Goal: Transaction & Acquisition: Obtain resource

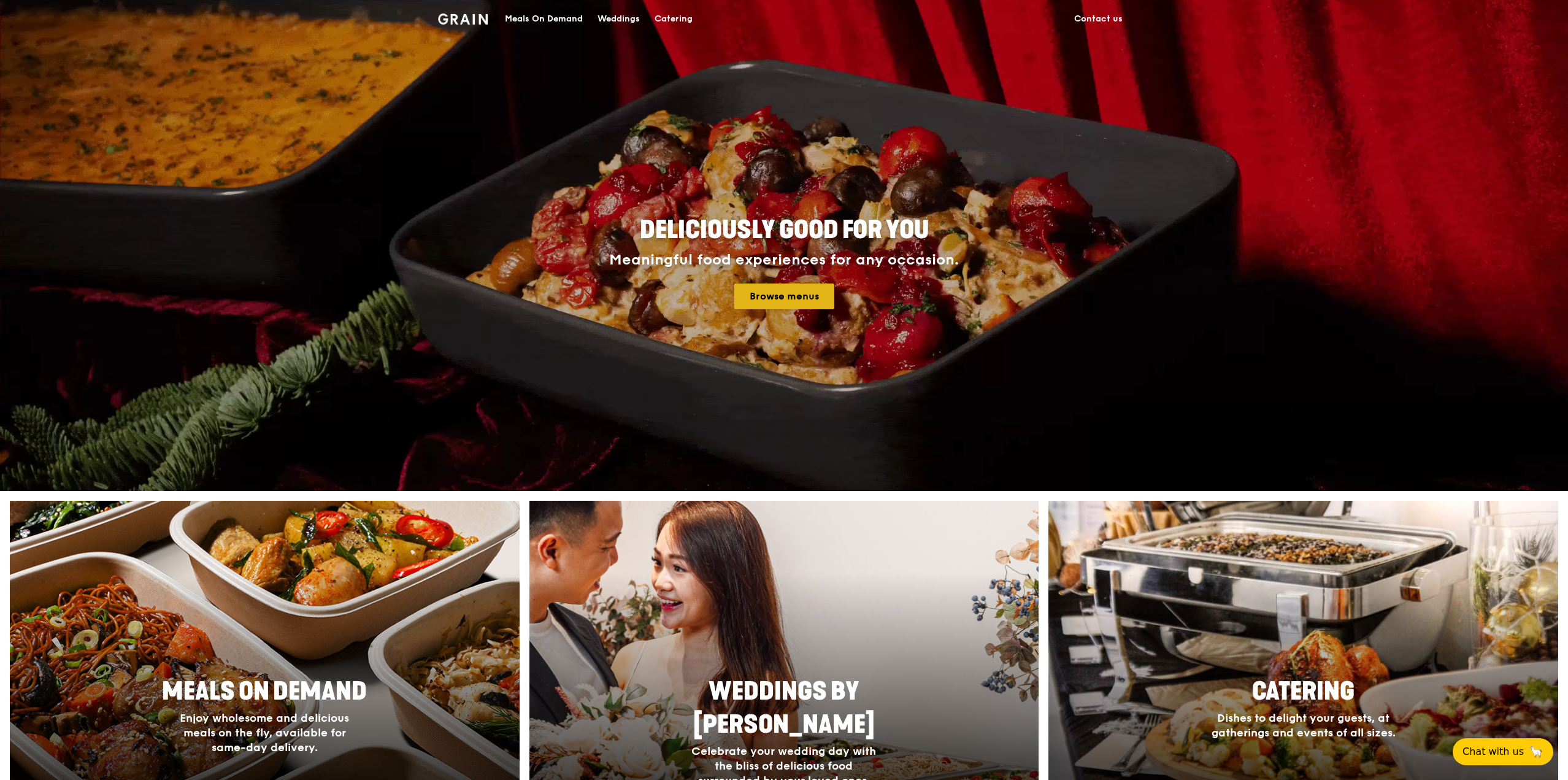
click at [815, 299] on link "Browse menus" at bounding box center [784, 296] width 100 height 26
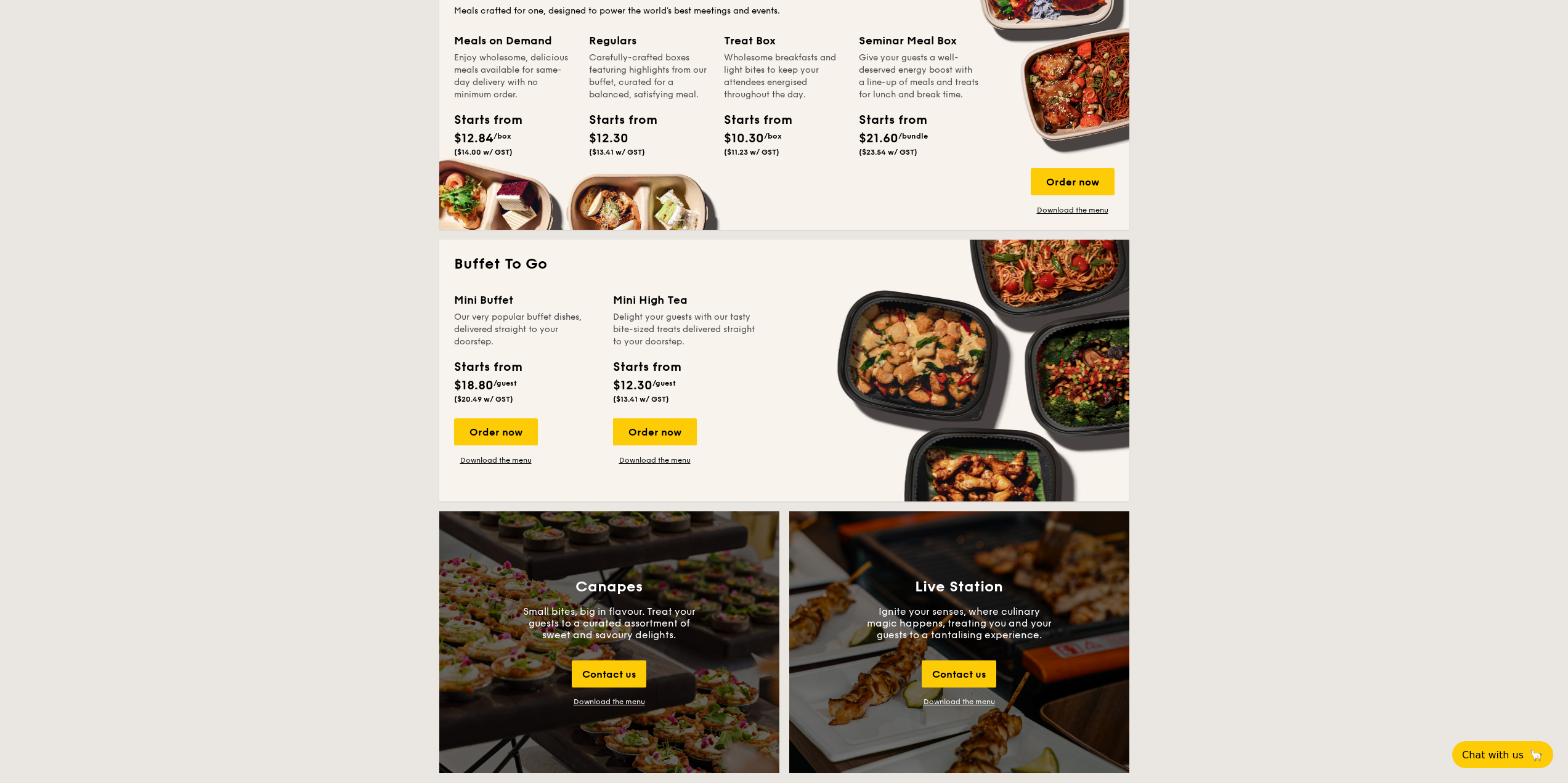
scroll to position [924, 0]
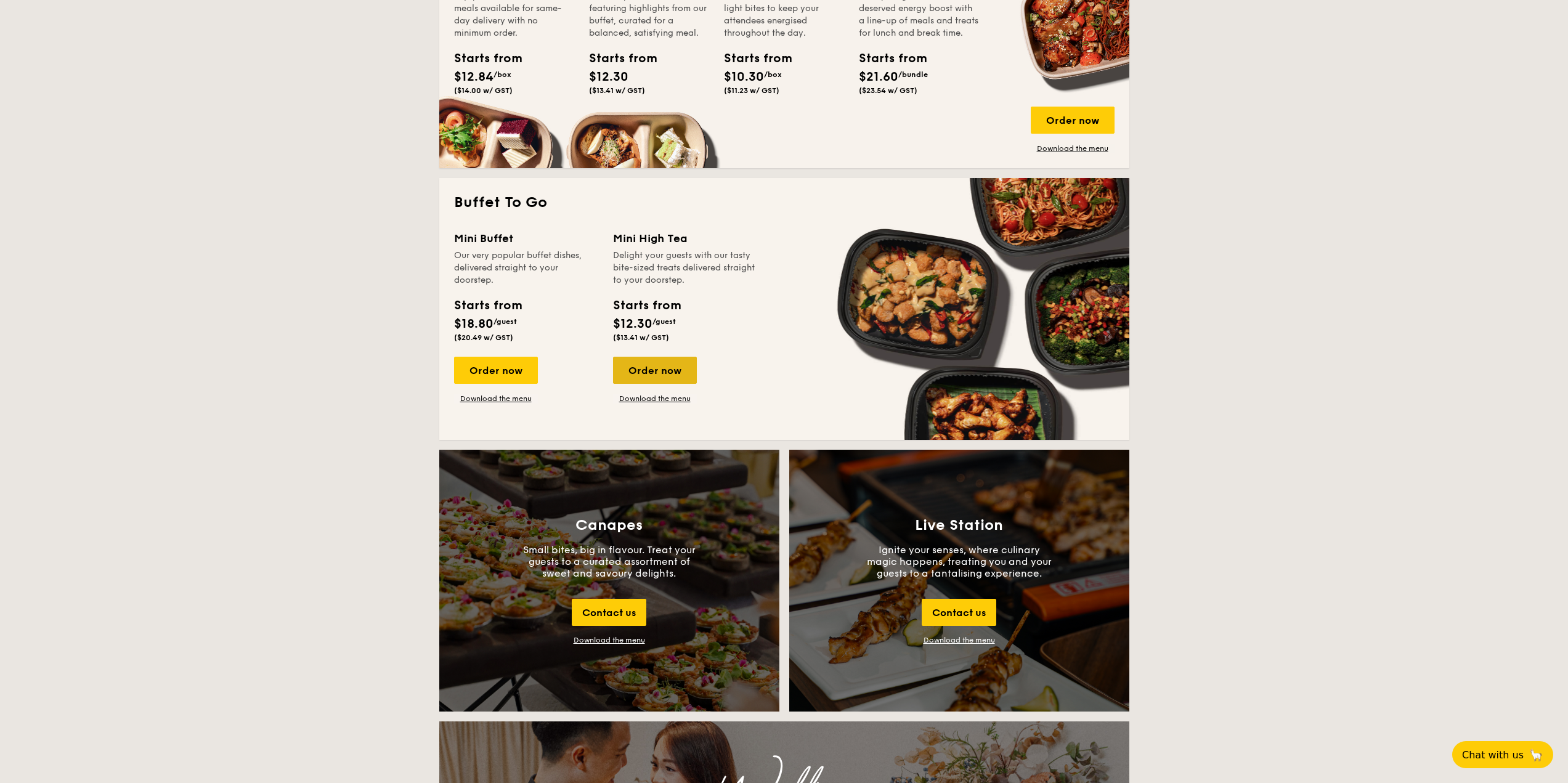
click at [666, 370] on div "Order now" at bounding box center [655, 370] width 84 height 27
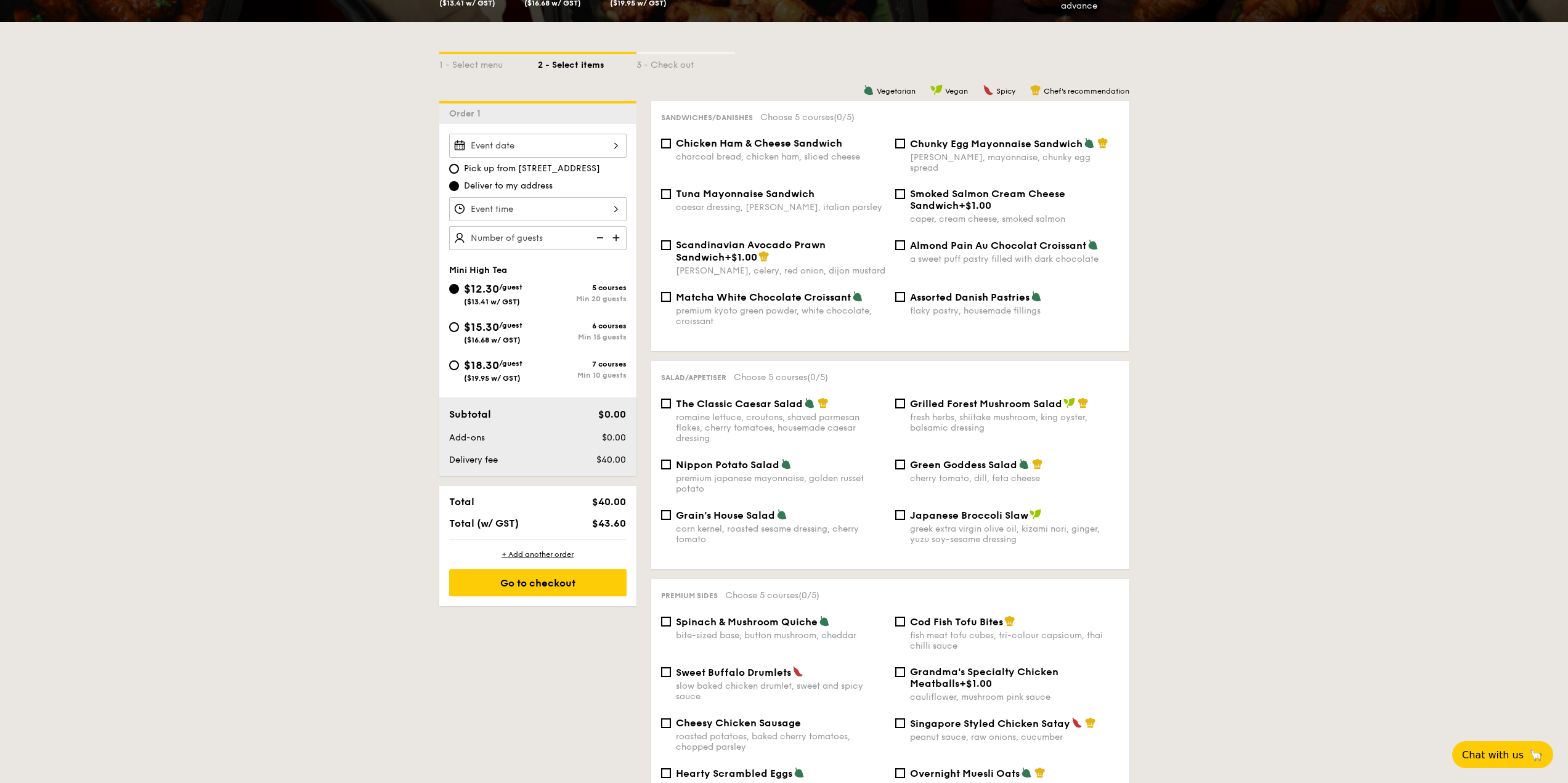
scroll to position [185, 0]
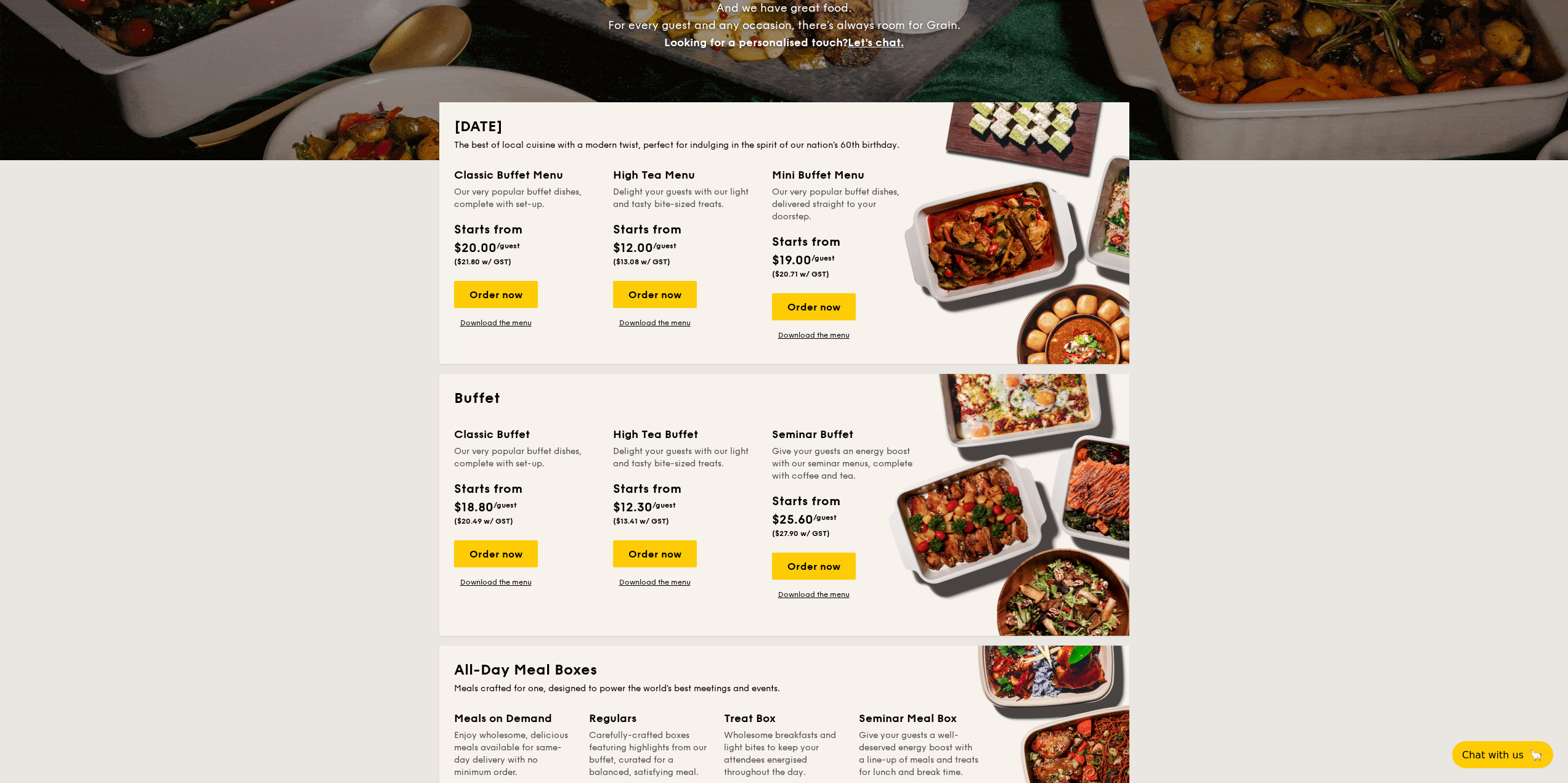
scroll to position [2271, 0]
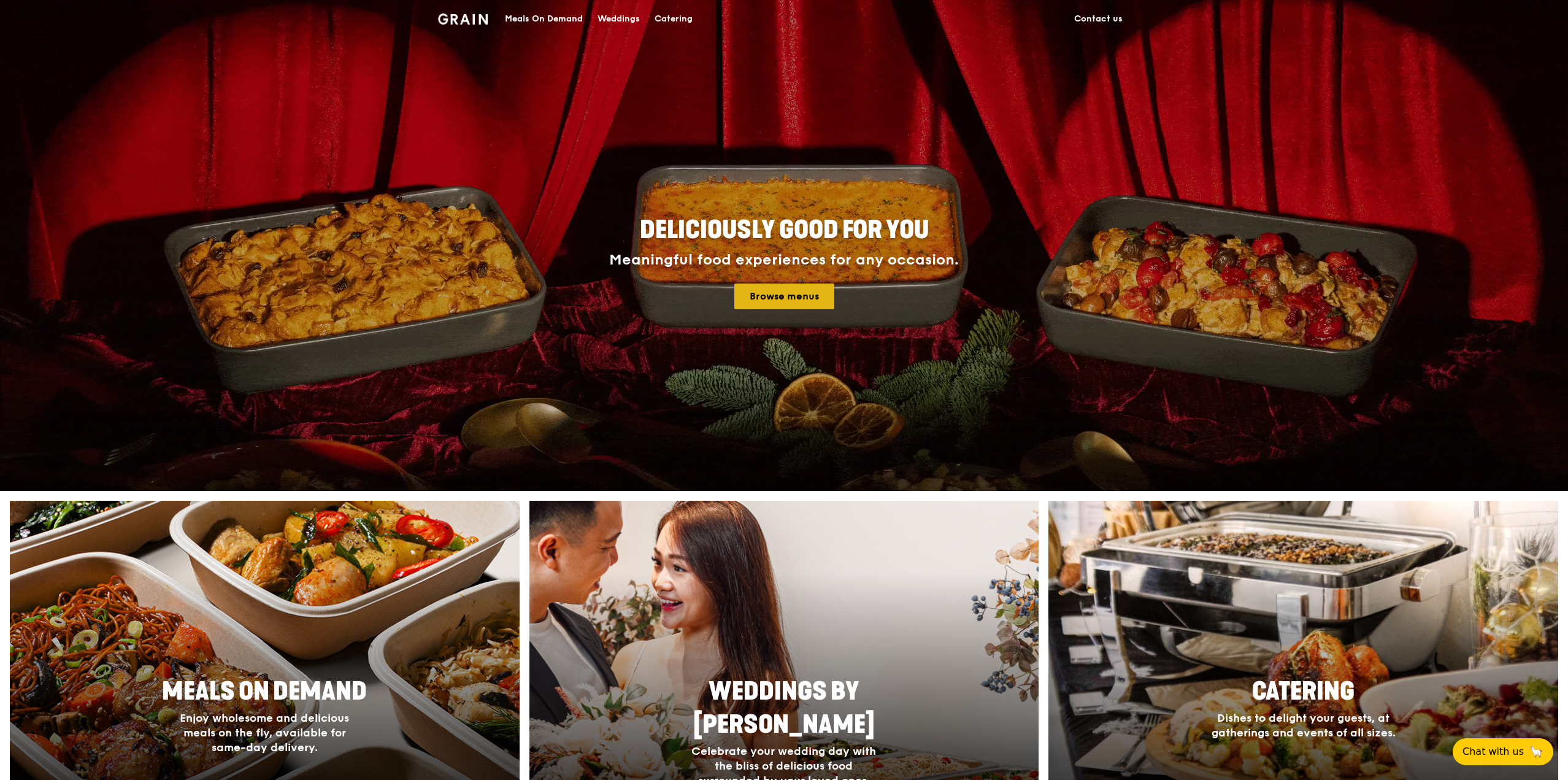
click at [773, 288] on link "Browse menus" at bounding box center [784, 296] width 100 height 26
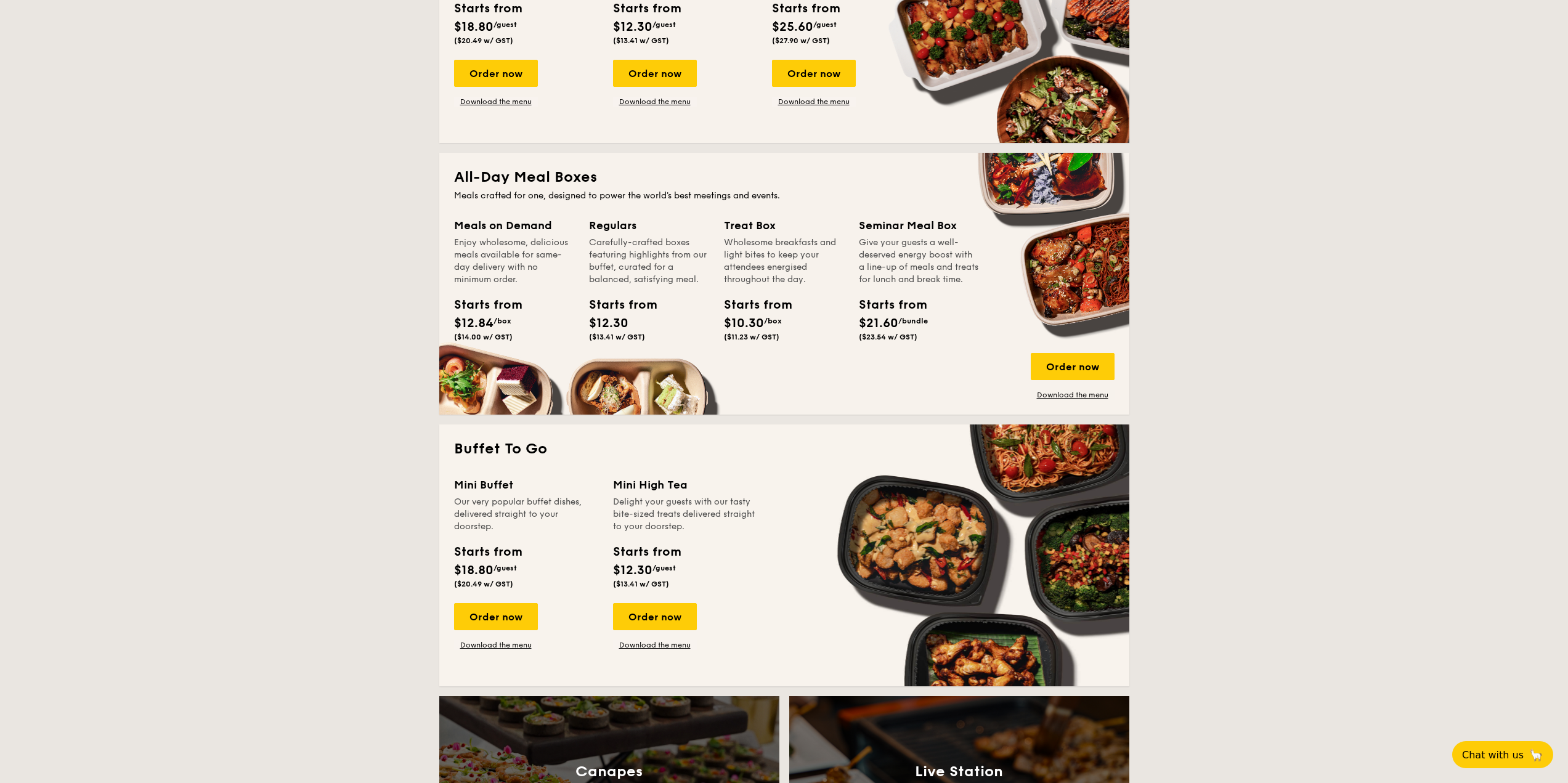
scroll to position [801, 0]
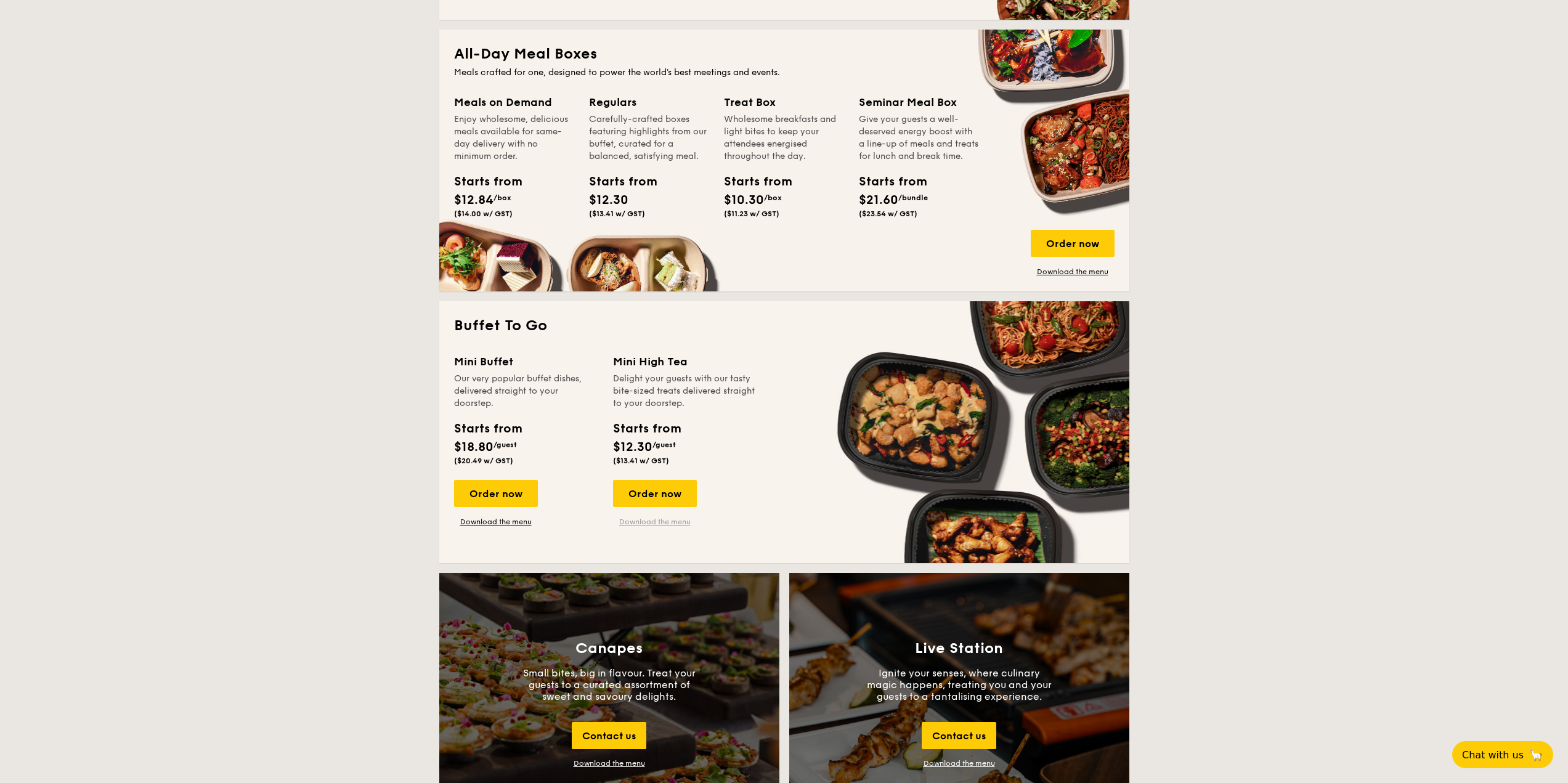
click at [663, 520] on link "Download the menu" at bounding box center [655, 522] width 84 height 10
